Goal: Transaction & Acquisition: Purchase product/service

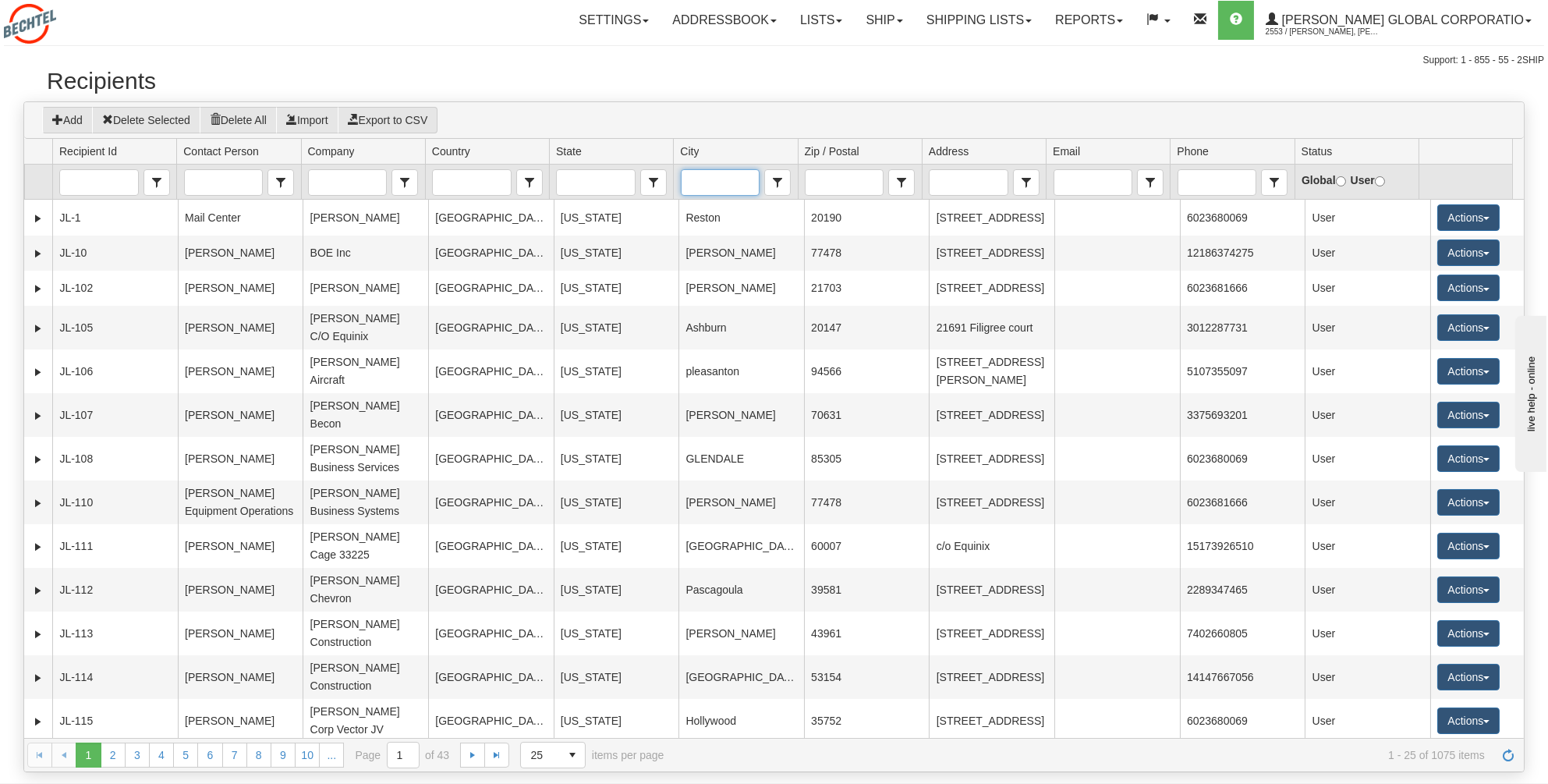
click at [714, 180] on input "City" at bounding box center [720, 183] width 77 height 25
click at [717, 201] on span "[GEOGRAPHIC_DATA]" at bounding box center [745, 206] width 114 height 16
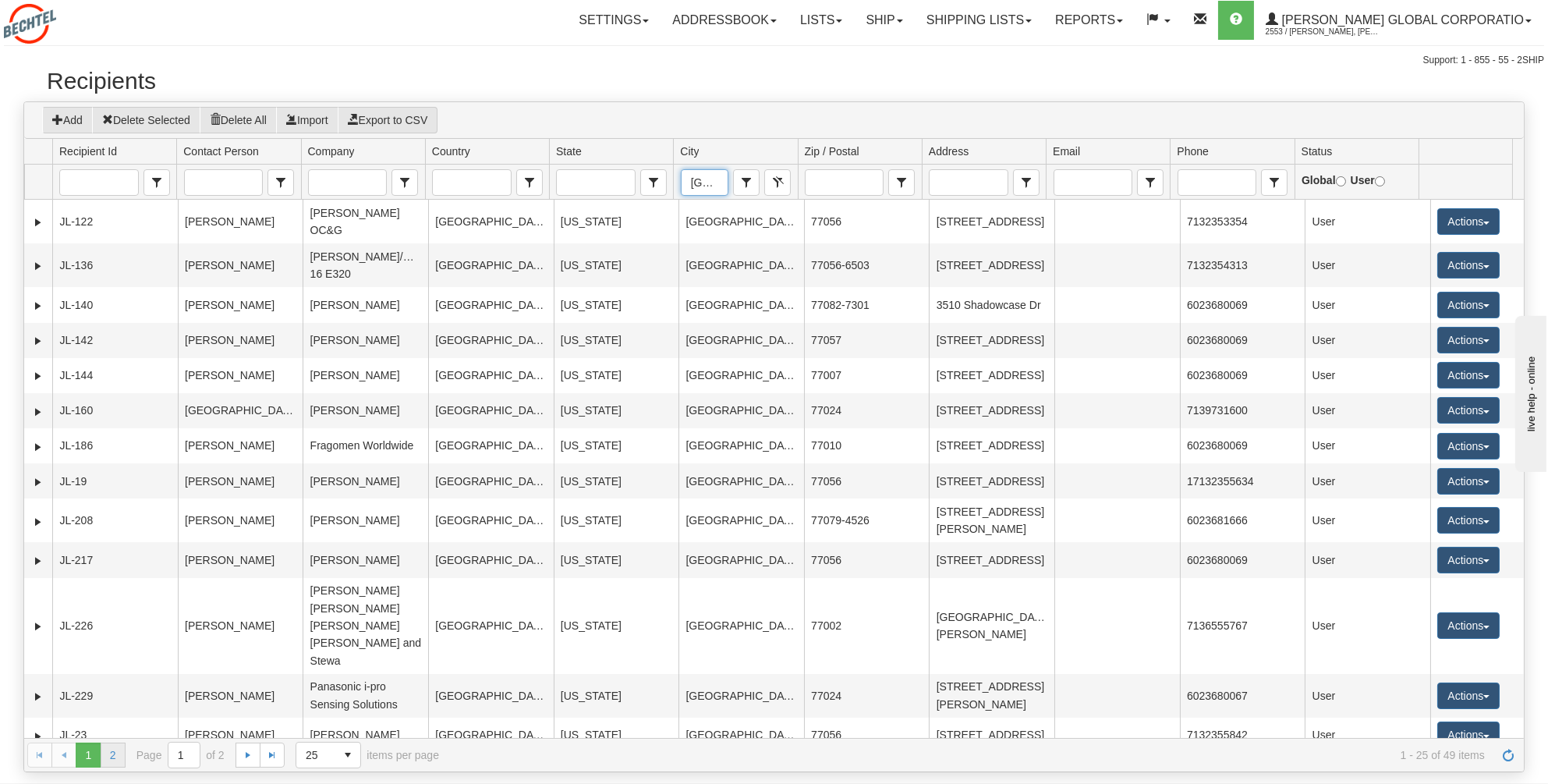
type input "[GEOGRAPHIC_DATA]"
click at [107, 752] on link "2" at bounding box center [113, 755] width 25 height 25
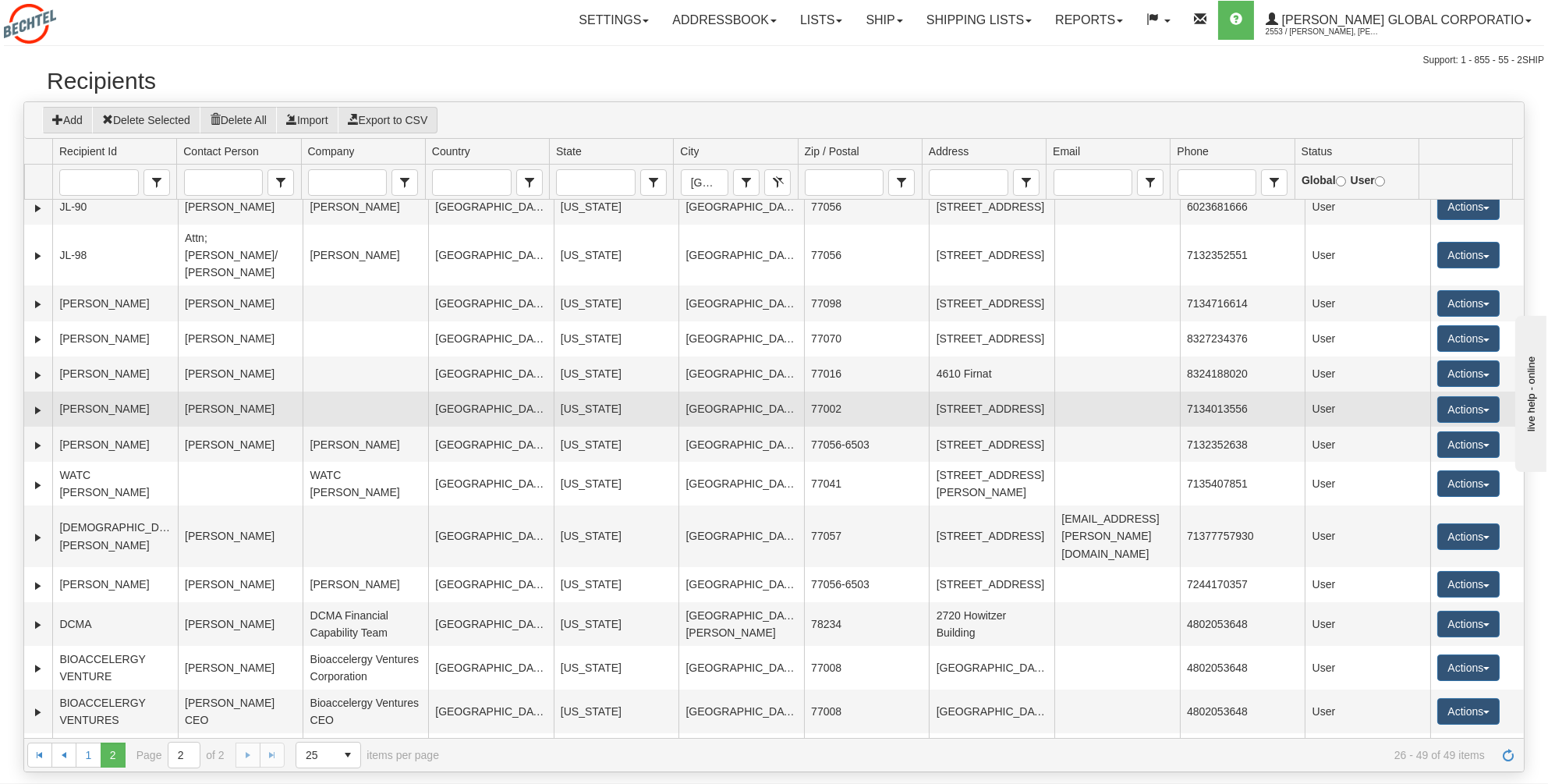
scroll to position [312, 0]
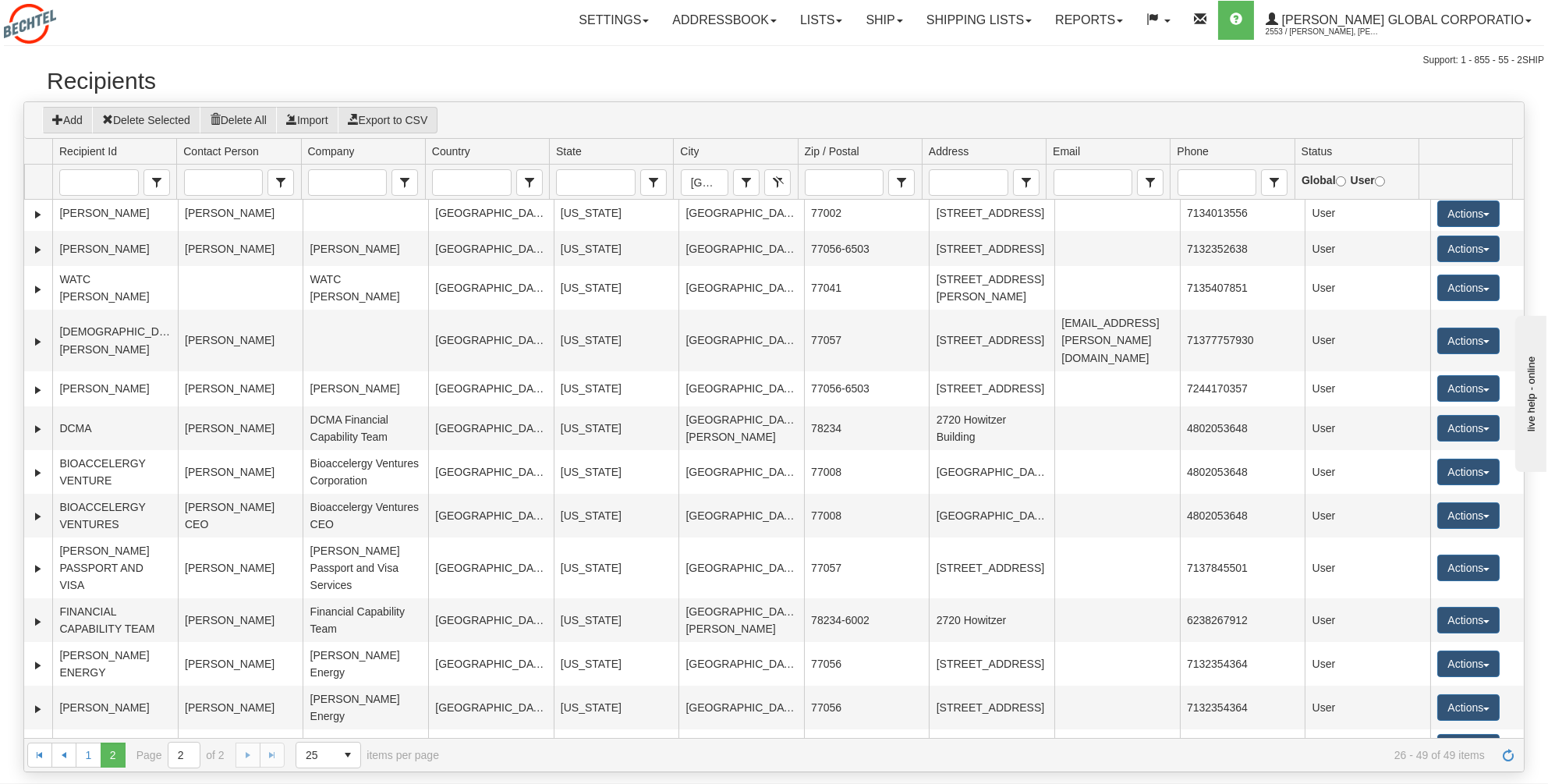
click at [1466, 769] on button "Actions" at bounding box center [1468, 782] width 62 height 27
click at [1402, 742] on link "Ship" at bounding box center [1436, 752] width 125 height 20
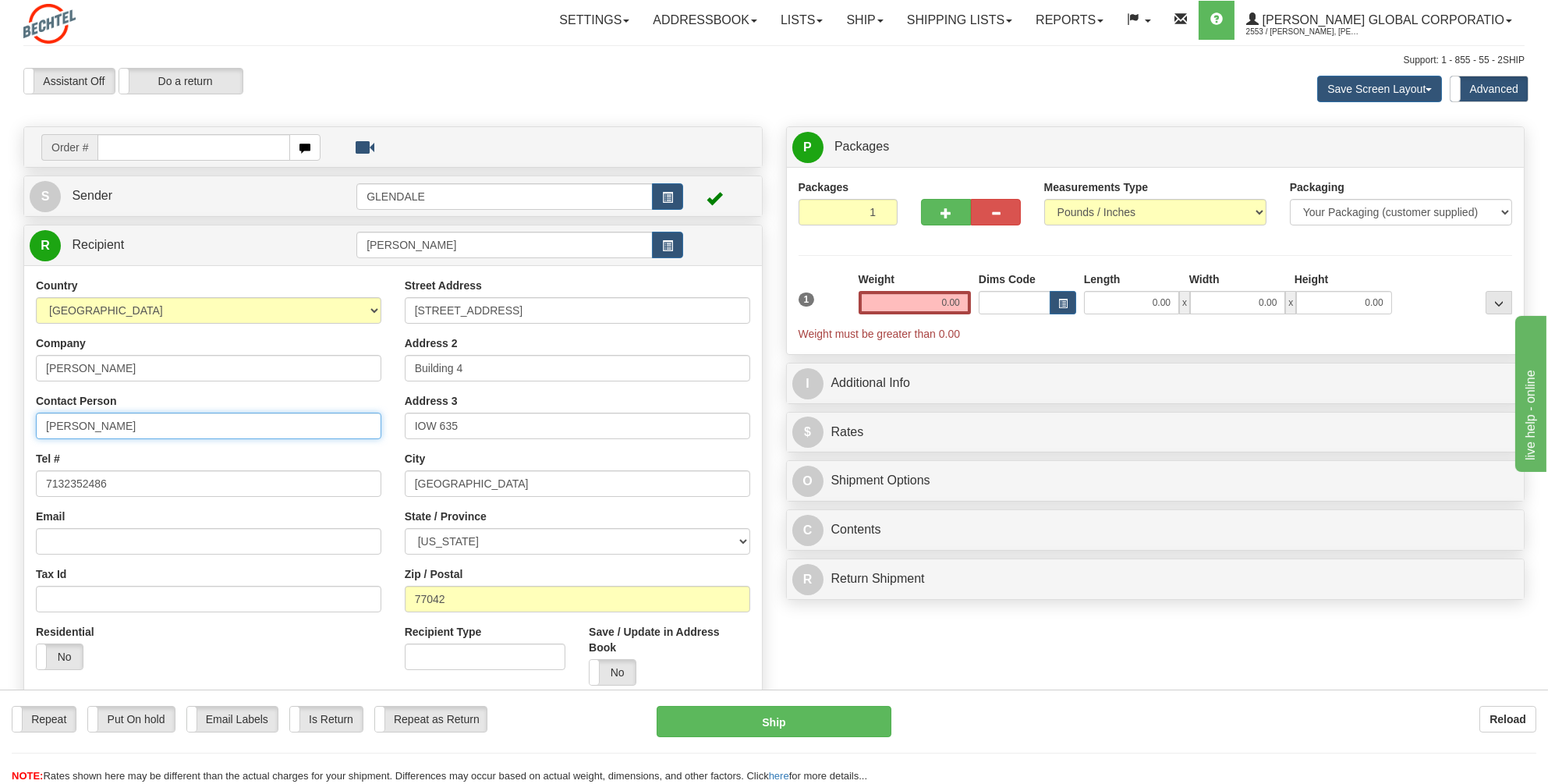
drag, startPoint x: 148, startPoint y: 424, endPoint x: 24, endPoint y: 421, distance: 124.0
click at [24, 421] on div "Country [GEOGRAPHIC_DATA] [GEOGRAPHIC_DATA] [GEOGRAPHIC_DATA] [GEOGRAPHIC_DATA]…" at bounding box center [208, 479] width 369 height 404
type input "Mailroom"
drag, startPoint x: 960, startPoint y: 302, endPoint x: 932, endPoint y: 301, distance: 28.0
click at [932, 301] on input "0.00" at bounding box center [915, 303] width 112 height 24
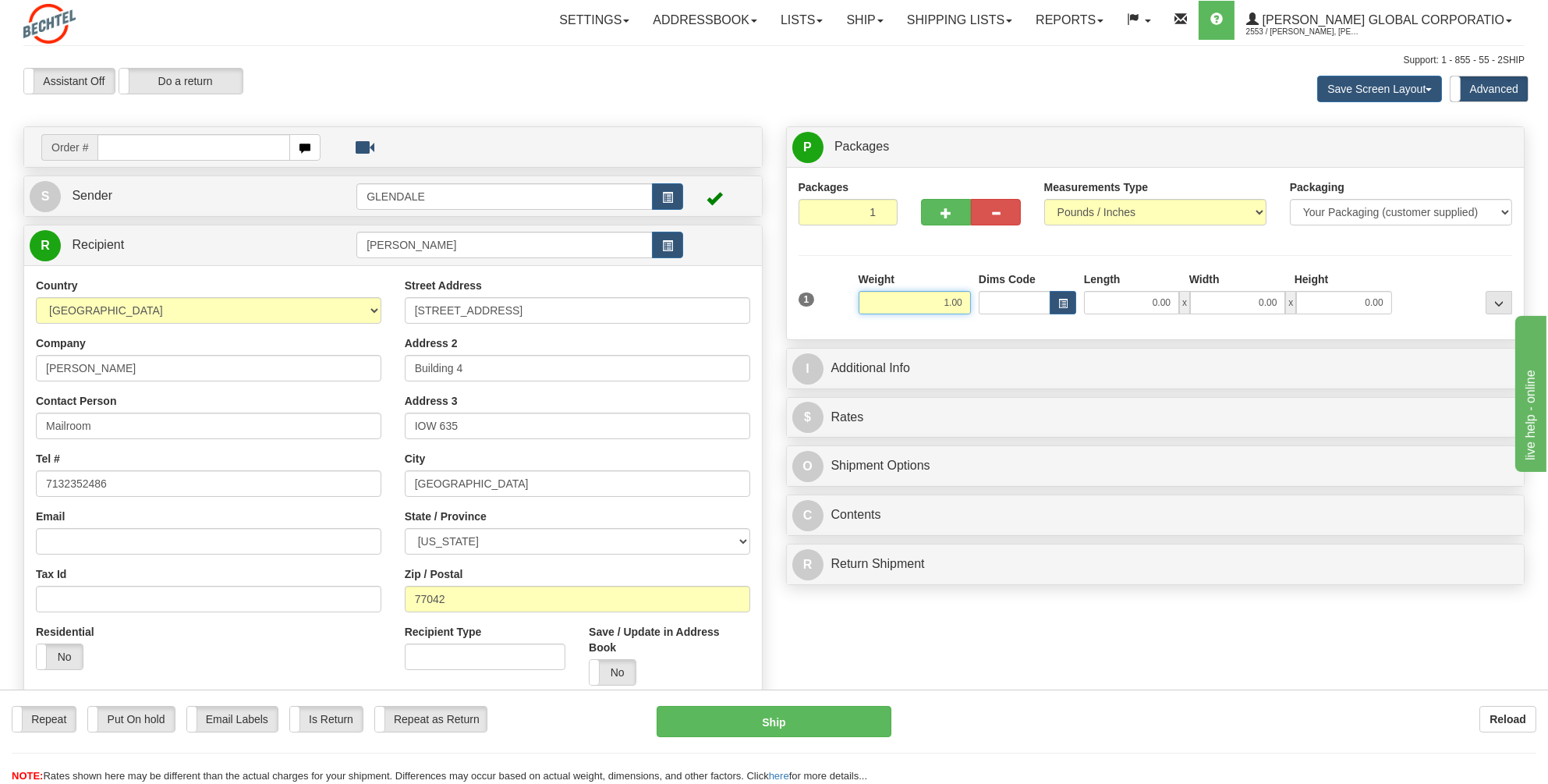
type input "1.00"
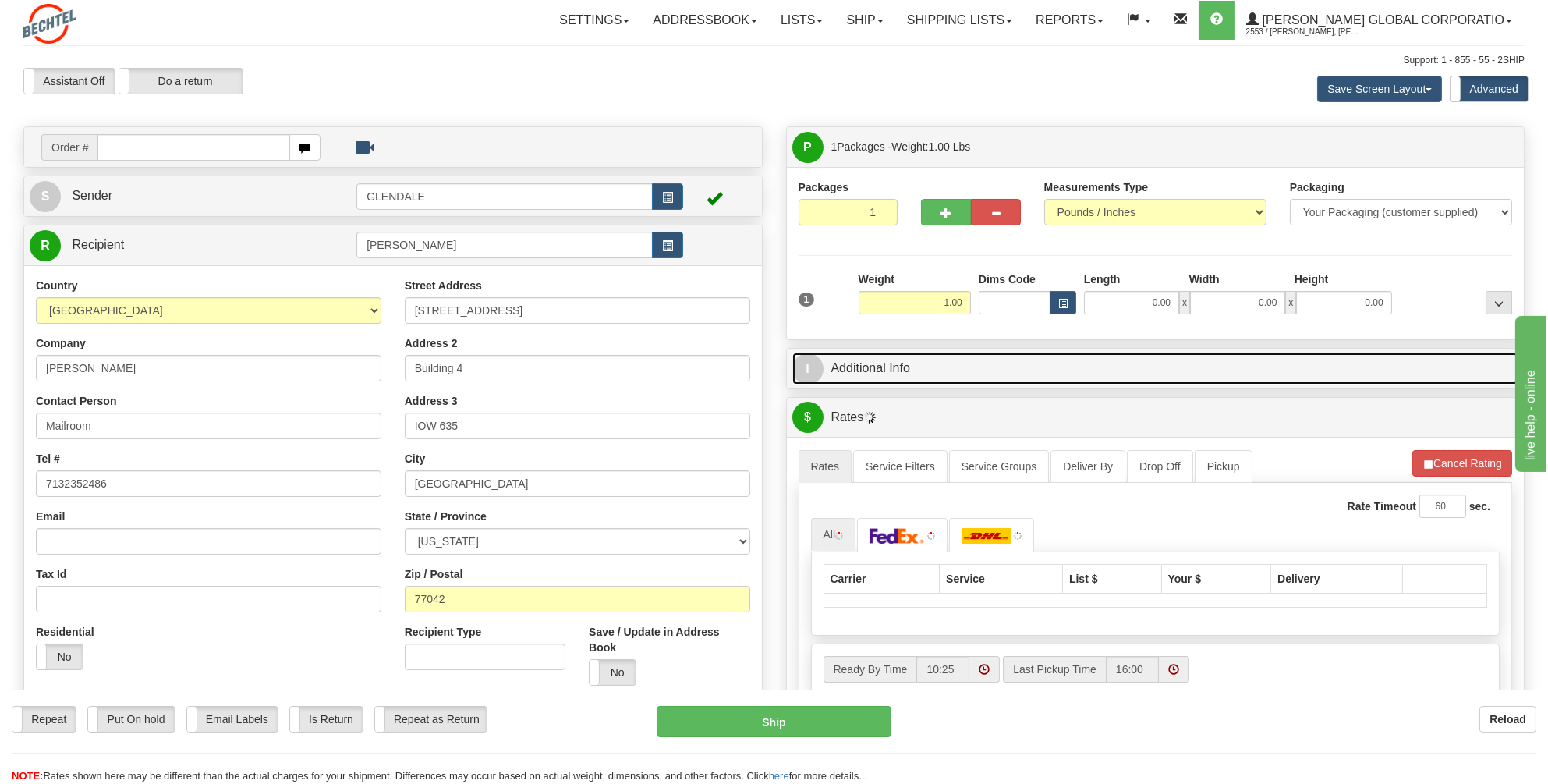
click at [902, 363] on link "I Additional Info" at bounding box center [1156, 368] width 727 height 32
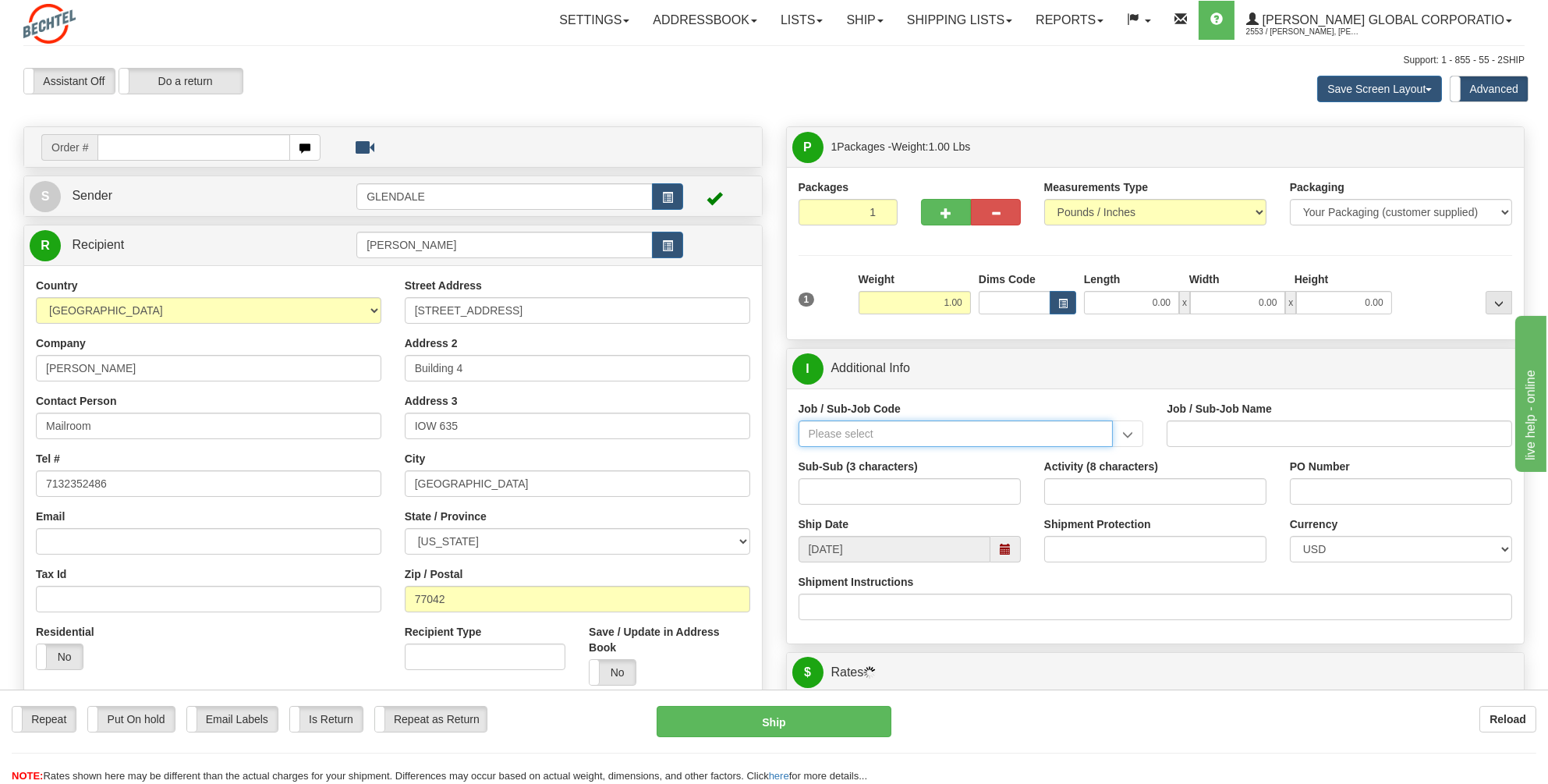
click at [821, 438] on input "Job / Sub-Job Code" at bounding box center [955, 434] width 315 height 27
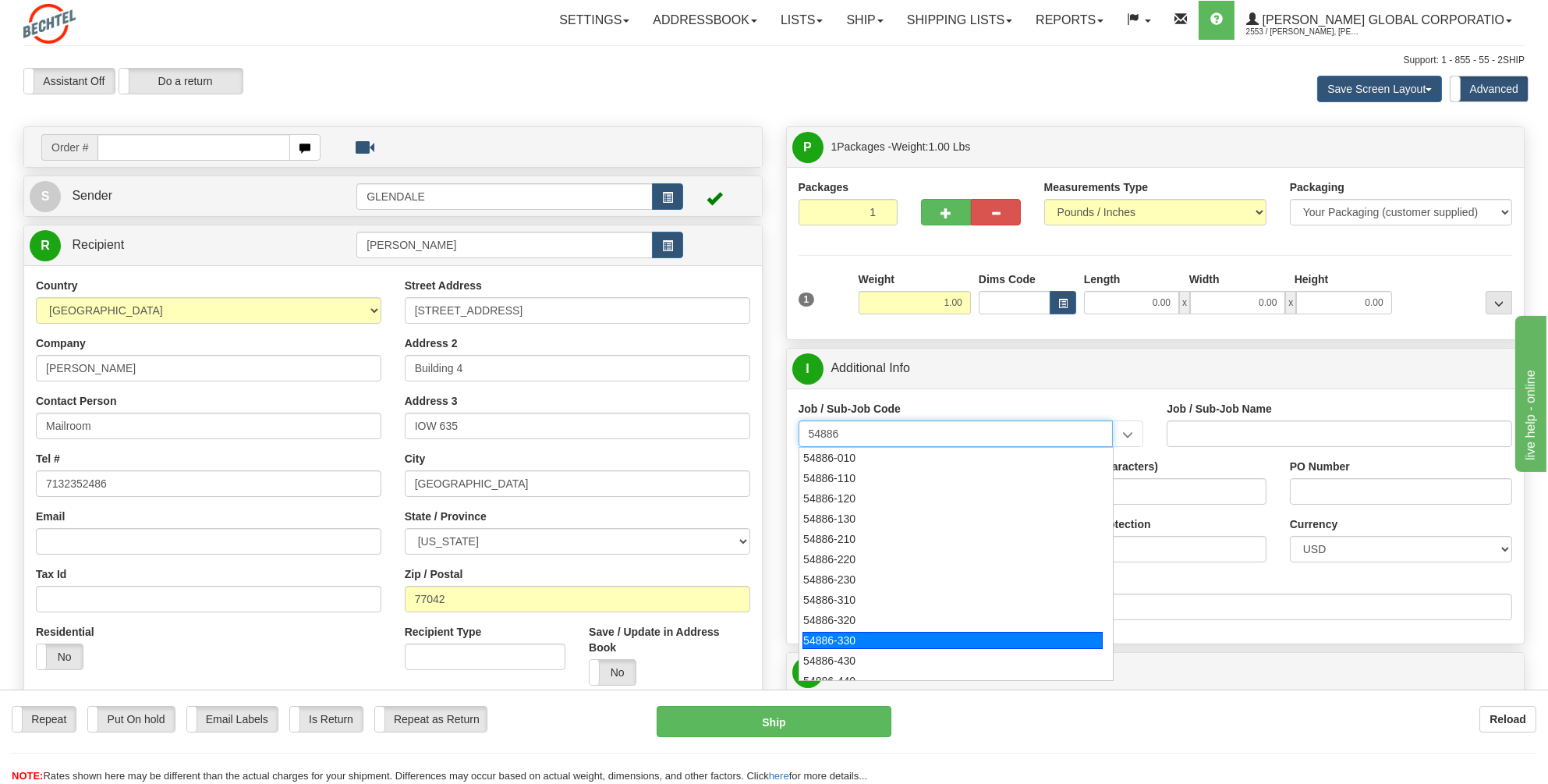
click at [850, 635] on div "54886-330" at bounding box center [953, 640] width 301 height 17
type input "54886-330"
type input "[GEOGRAPHIC_DATA] - TIER 3 - MAIL DISTRIBUTION SER"
type input "54886-330"
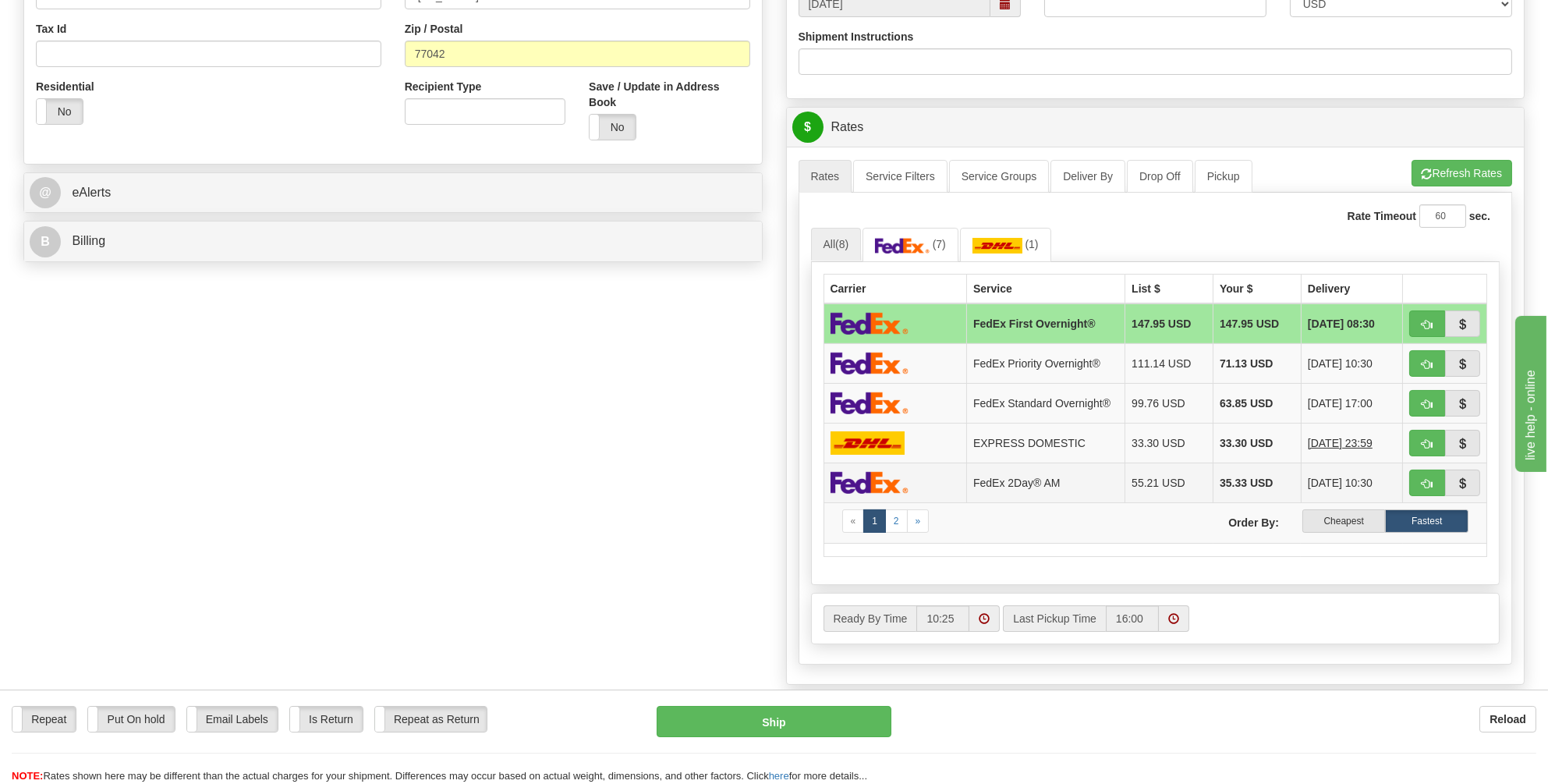
scroll to position [546, 0]
click at [881, 395] on img at bounding box center [869, 401] width 78 height 23
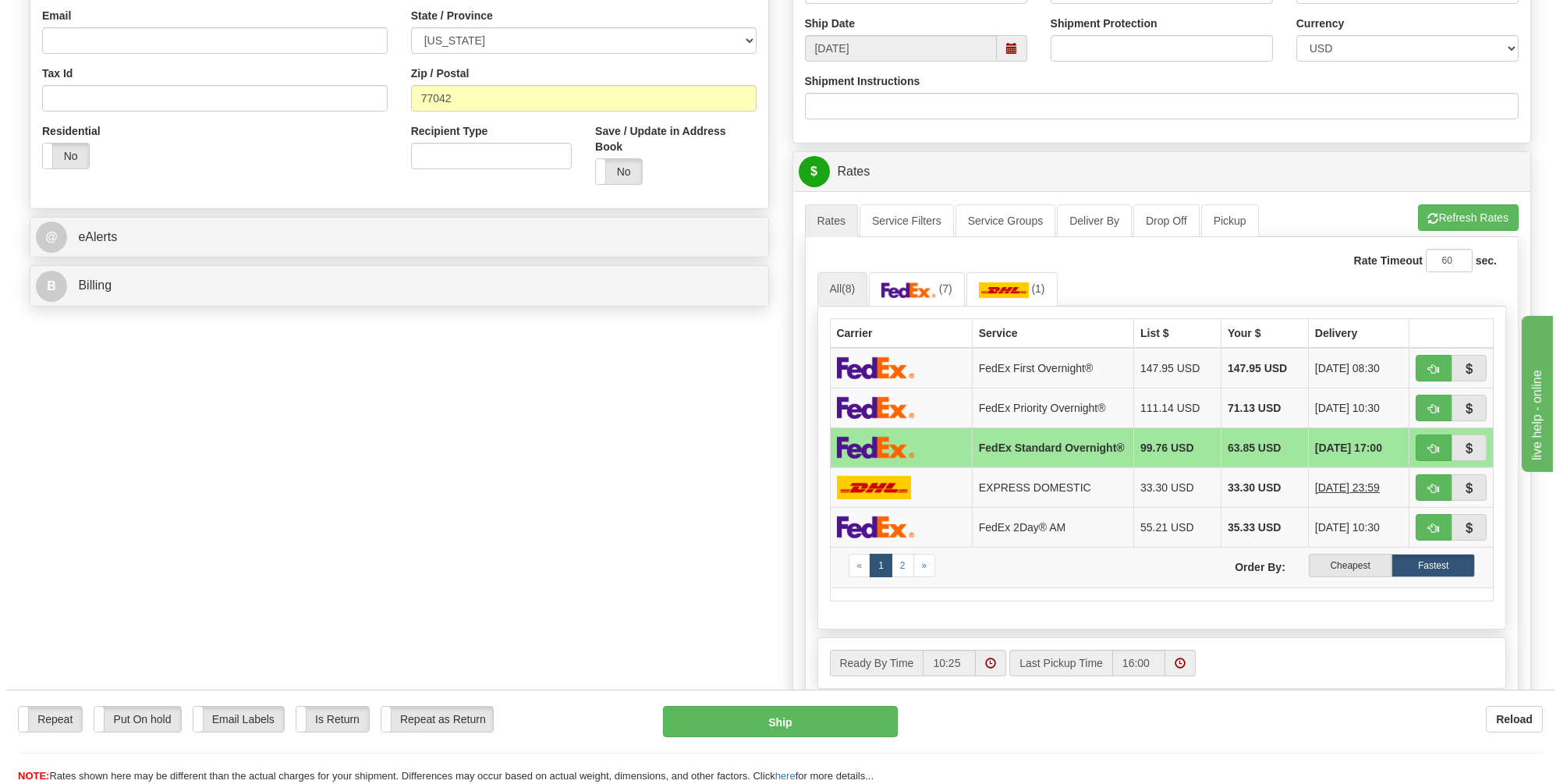
scroll to position [78, 0]
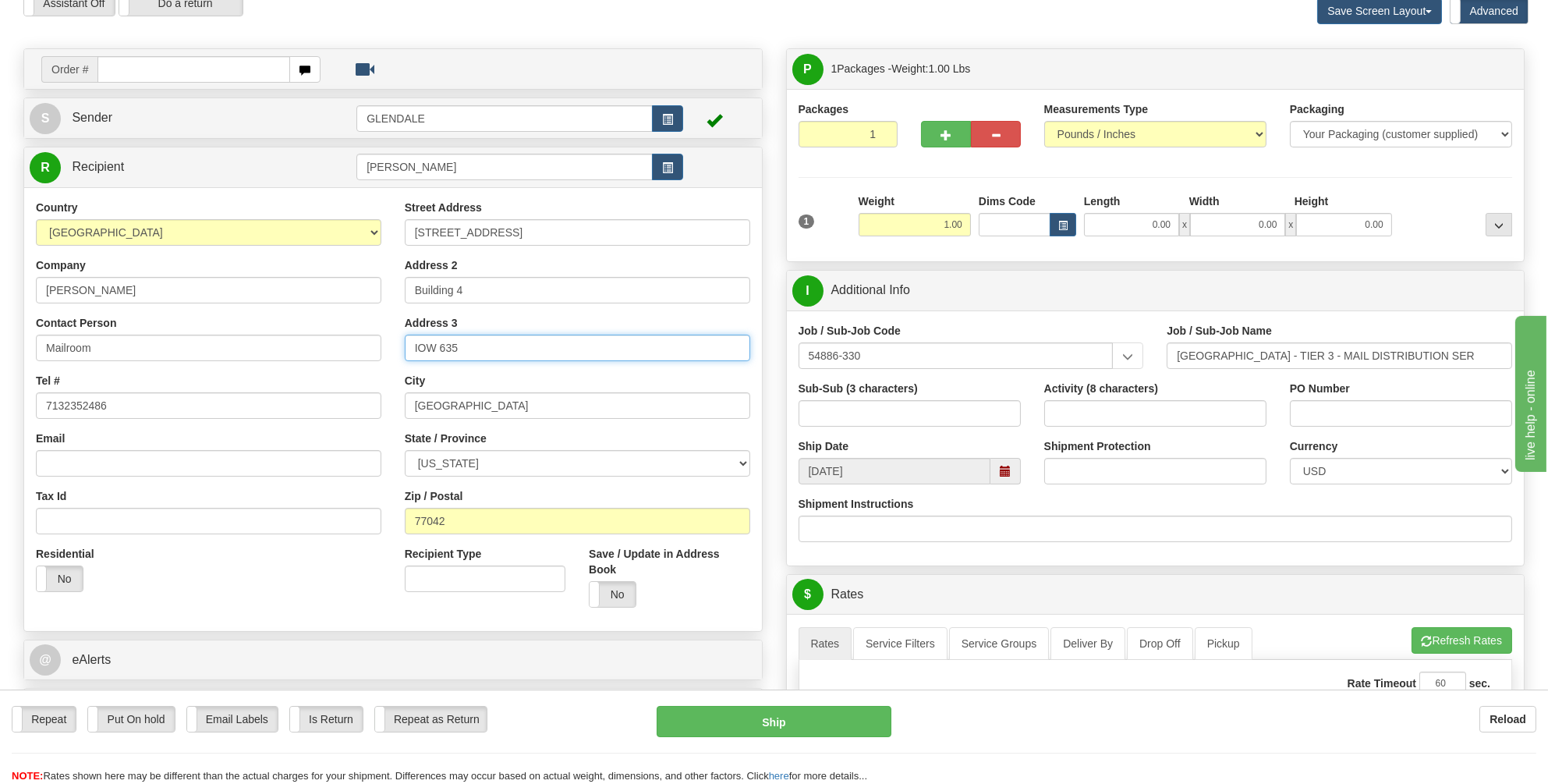
drag, startPoint x: 458, startPoint y: 344, endPoint x: 398, endPoint y: 345, distance: 60.0
click at [398, 345] on div "Street Address [STREET_ADDRESS] Address 2 Building 4 Address 3 IOW 635 City [GE…" at bounding box center [577, 410] width 369 height 420
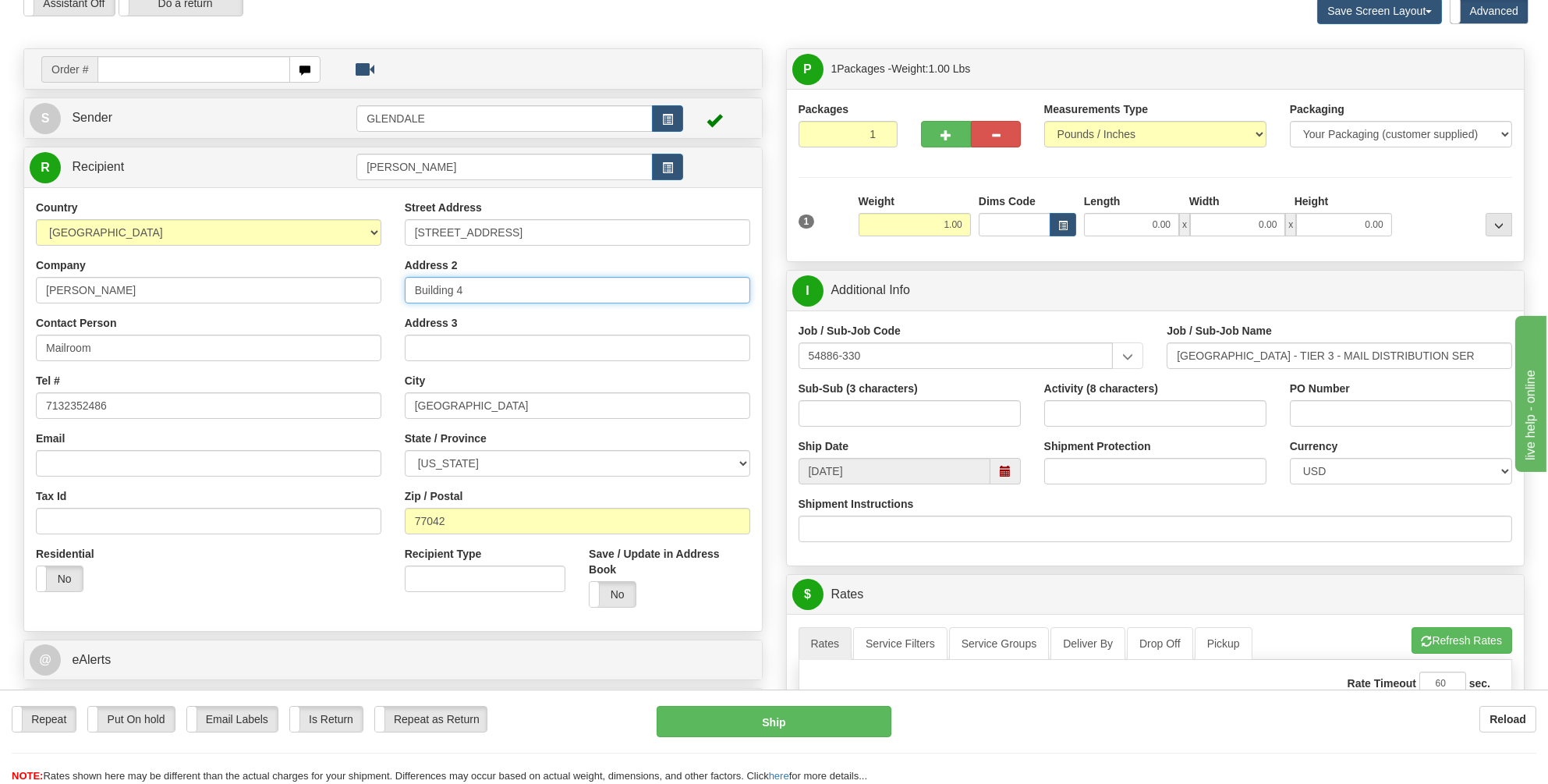
drag, startPoint x: 468, startPoint y: 285, endPoint x: 403, endPoint y: 286, distance: 65.0
click at [403, 286] on div "Street Address [STREET_ADDRESS] Address 2 Building 4 Address 3 City [GEOGRAPHIC…" at bounding box center [577, 410] width 369 height 420
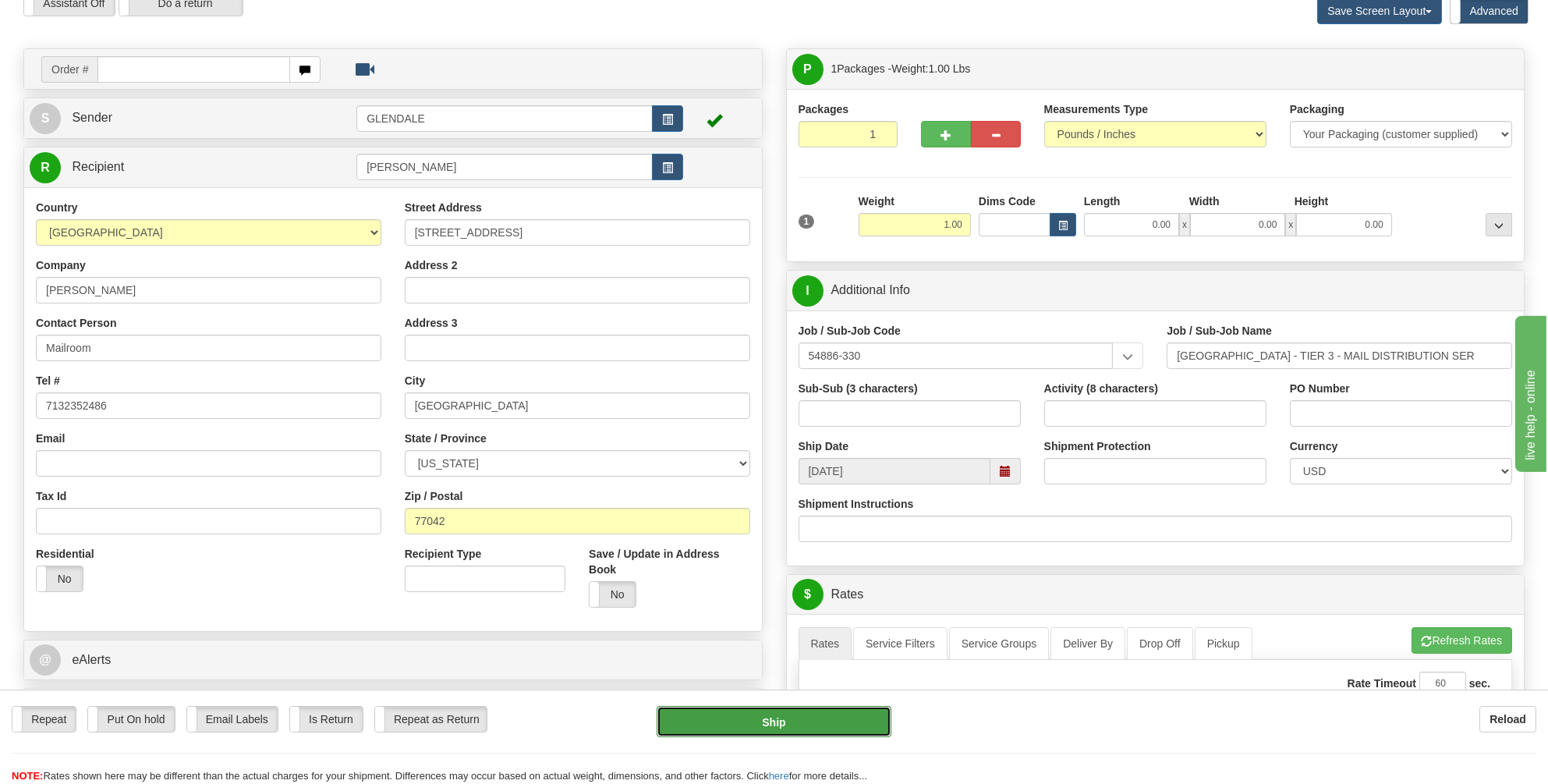
click at [769, 718] on button "Ship" at bounding box center [774, 721] width 235 height 31
type input "05"
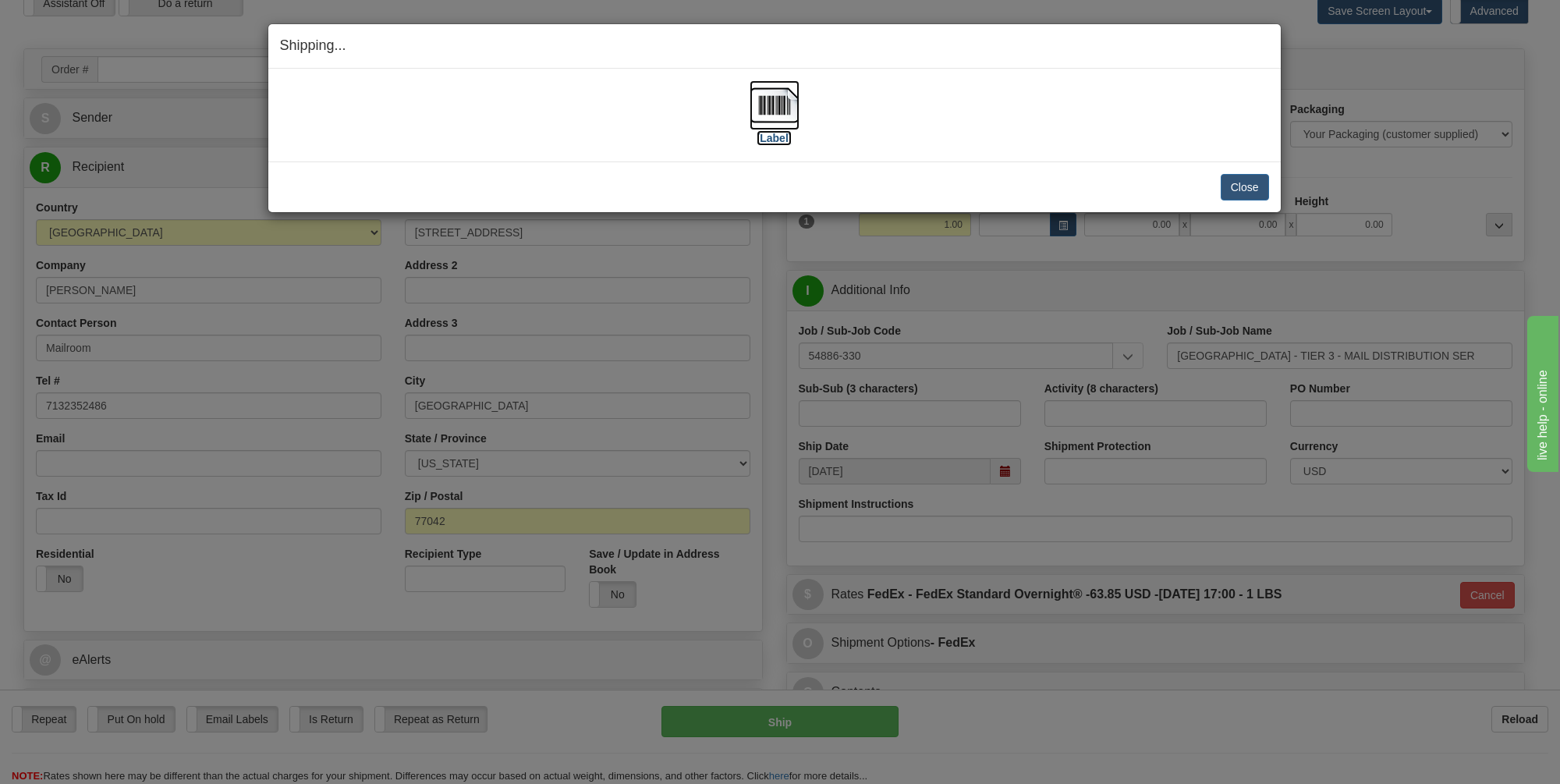
click at [767, 112] on img at bounding box center [774, 105] width 50 height 50
